Goal: Information Seeking & Learning: Learn about a topic

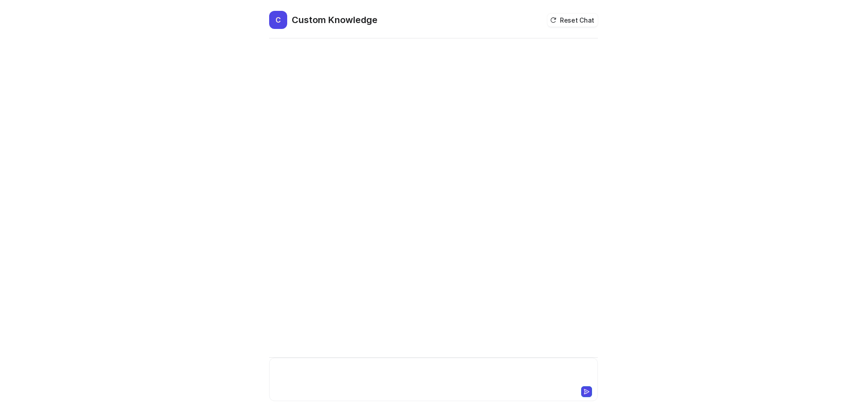
click at [295, 368] on div at bounding box center [433, 373] width 324 height 21
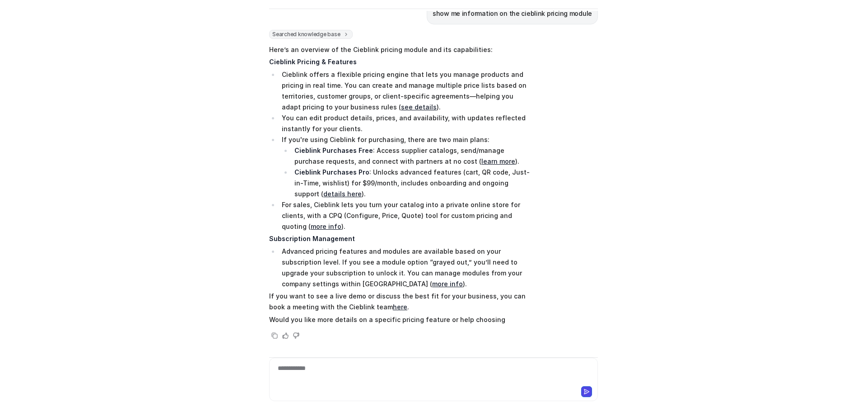
scroll to position [50, 0]
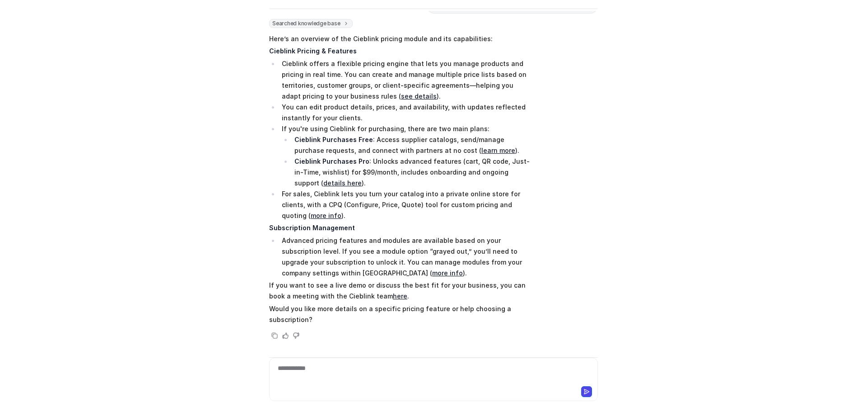
click at [401, 94] on link "see details" at bounding box center [419, 96] width 36 height 8
click at [432, 271] on link "more info" at bounding box center [447, 273] width 31 height 8
click at [303, 374] on div "**********" at bounding box center [433, 373] width 324 height 21
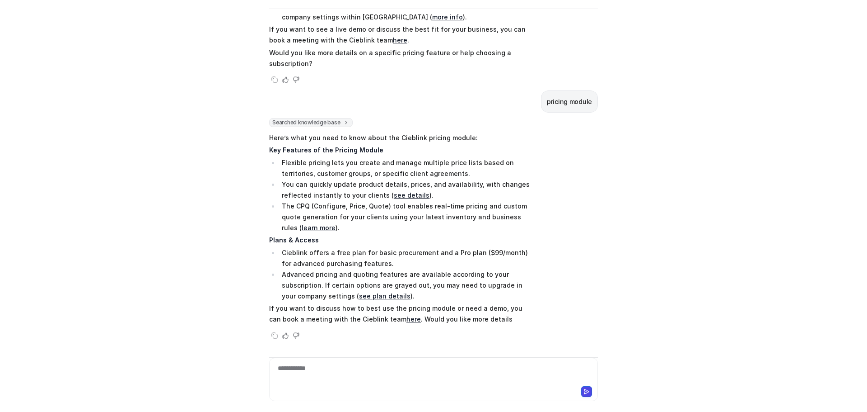
scroll to position [316, 0]
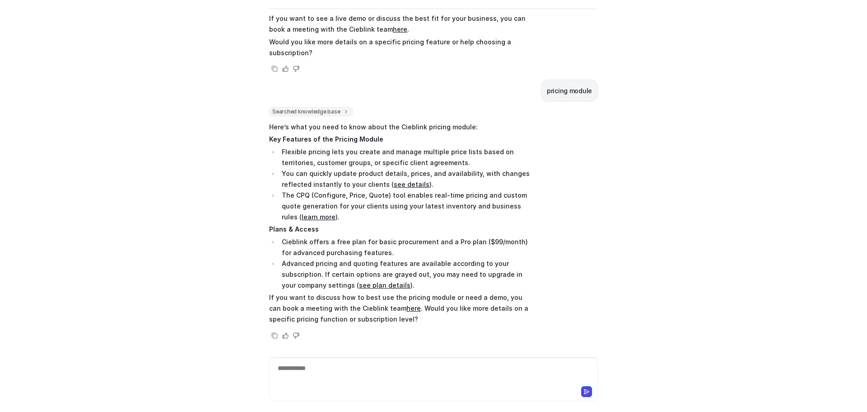
click at [398, 185] on link "see details" at bounding box center [412, 184] width 36 height 8
click at [364, 287] on link "see plan details" at bounding box center [384, 285] width 51 height 8
